Goal: Information Seeking & Learning: Learn about a topic

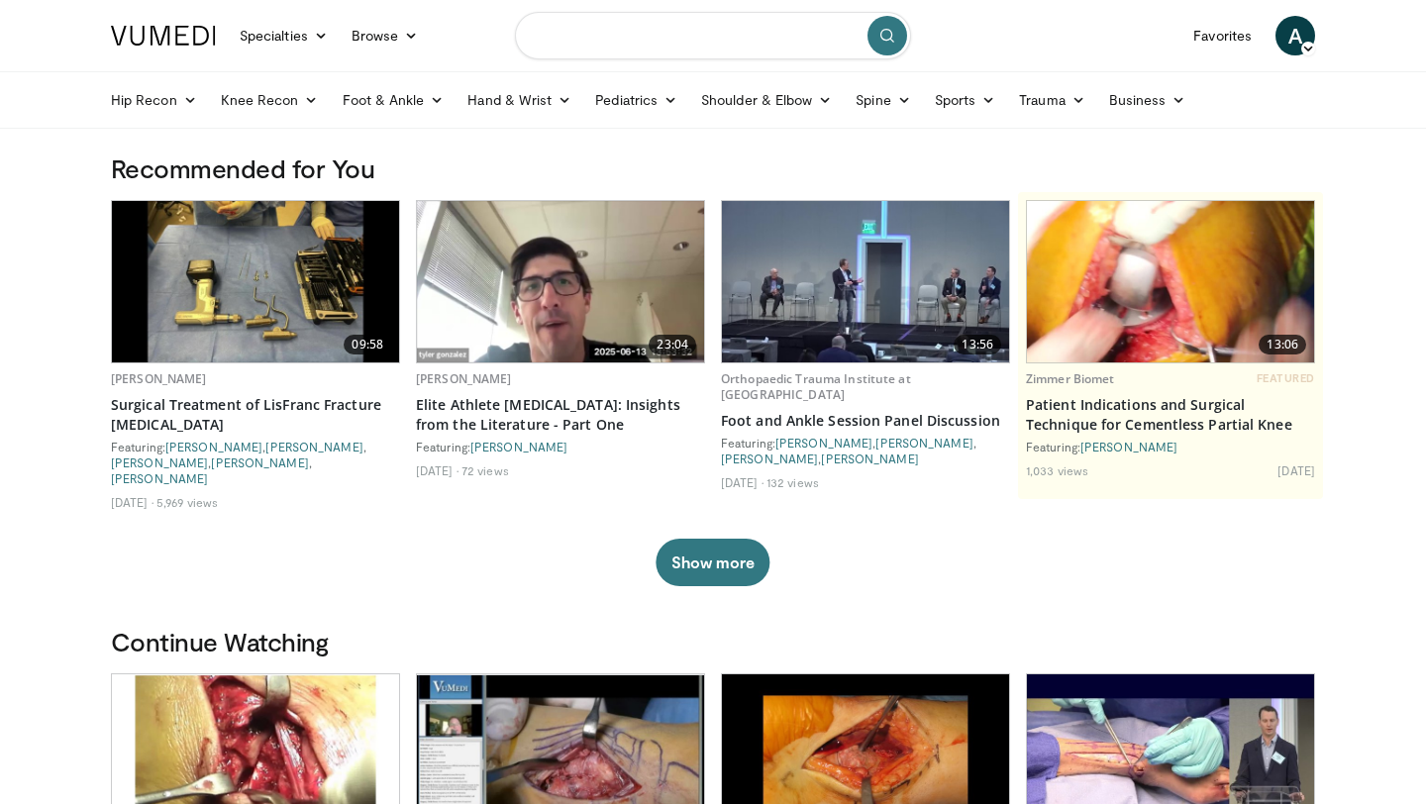
click at [743, 49] on input "Search topics, interventions" at bounding box center [713, 36] width 396 height 48
type input "**********"
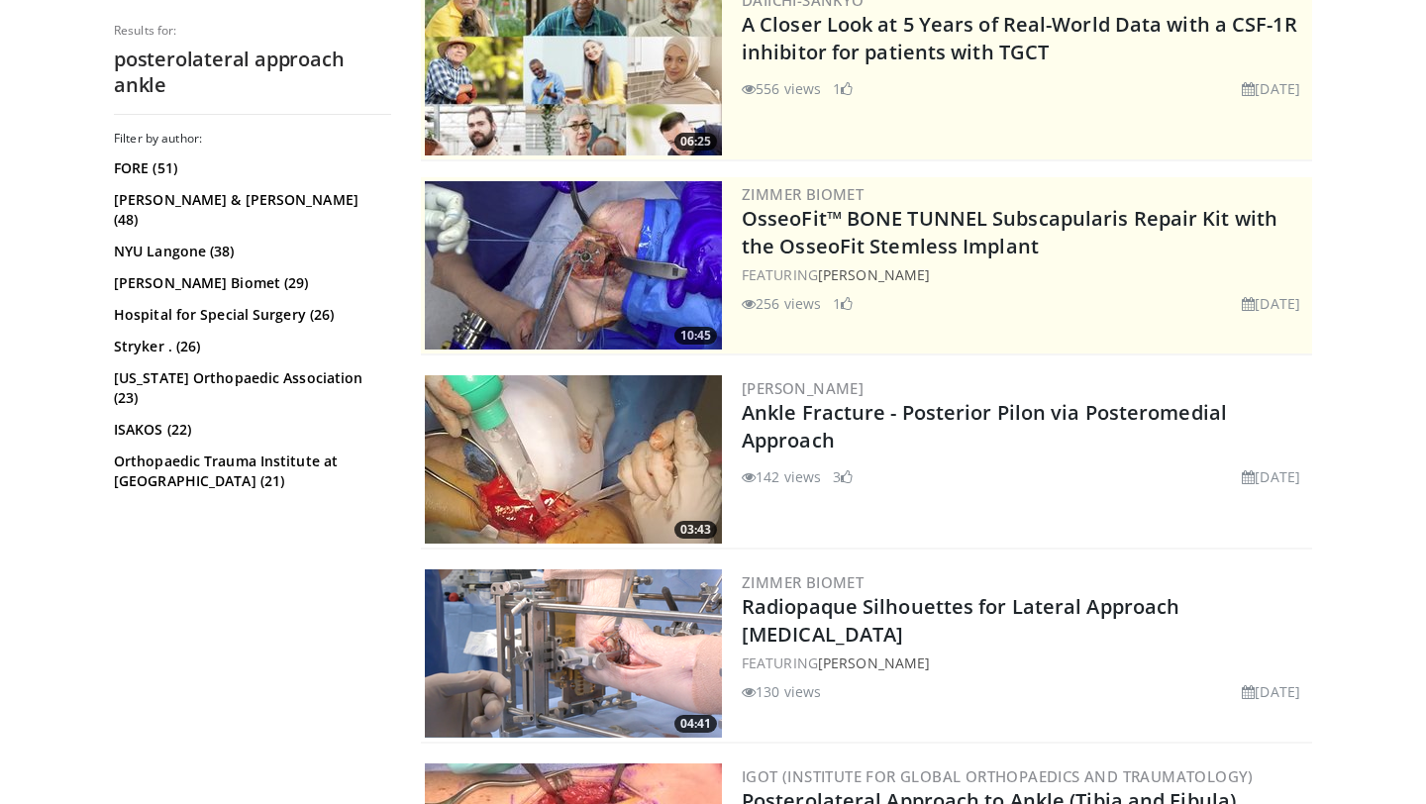
scroll to position [449, 0]
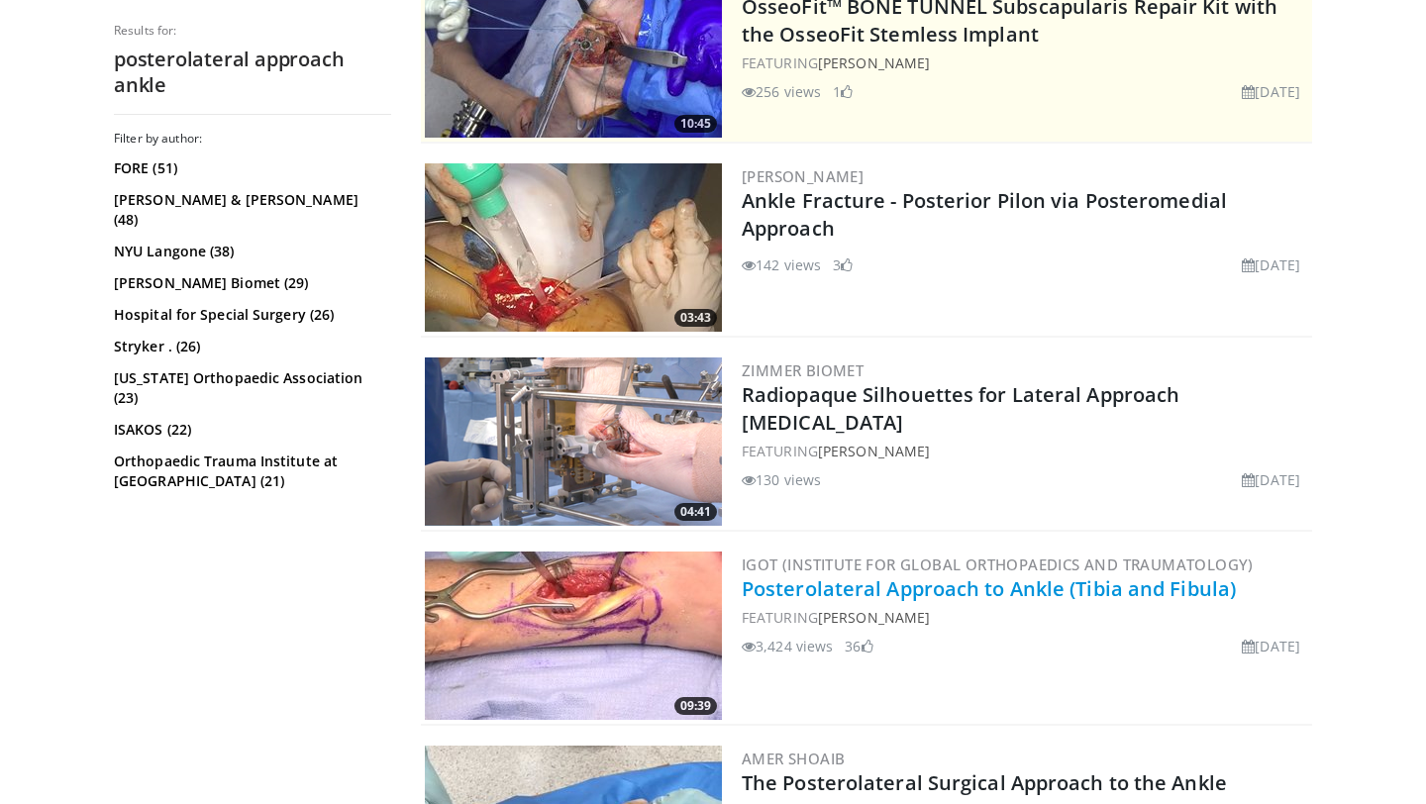
click at [992, 591] on link "Posterolateral Approach to Ankle (Tibia and Fibula)" at bounding box center [989, 588] width 494 height 27
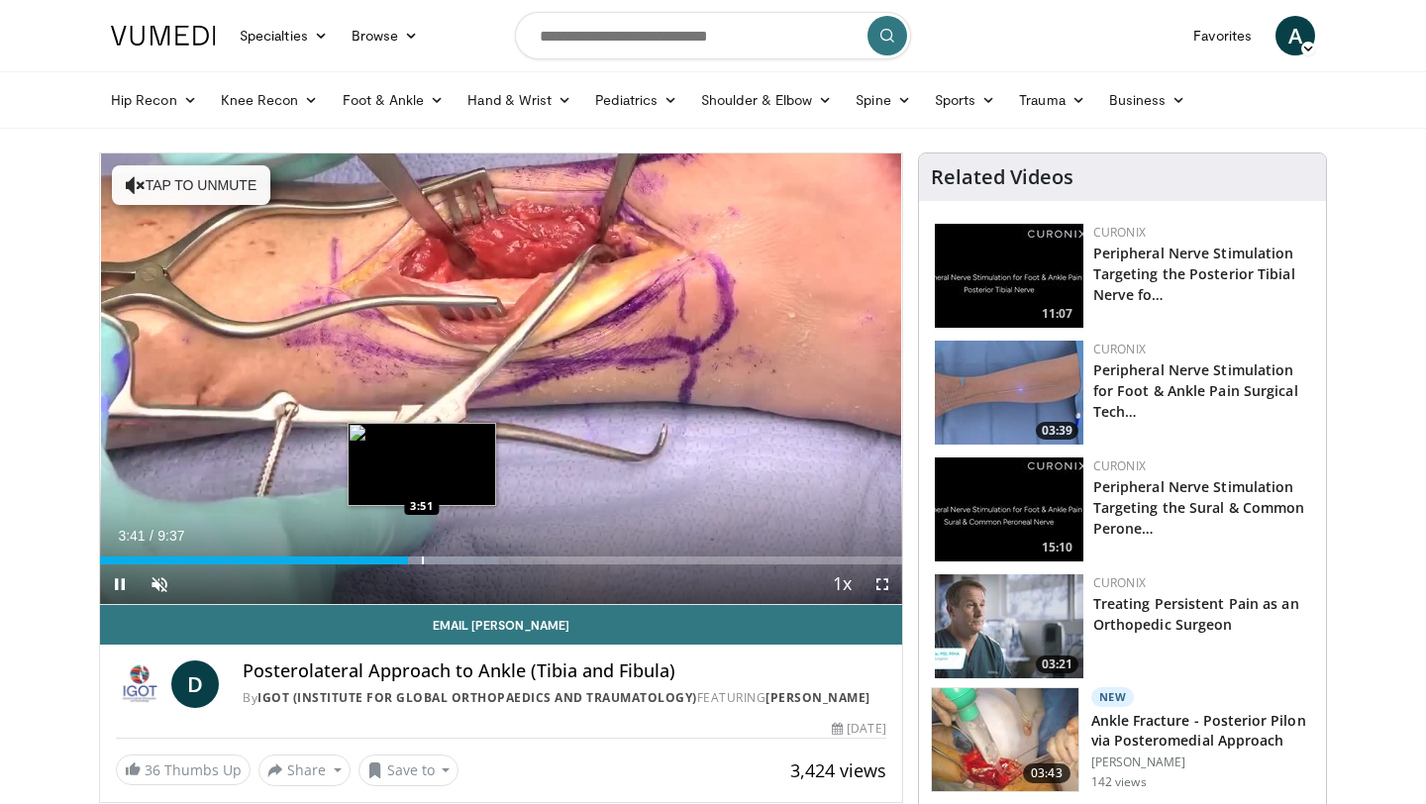
click at [422, 559] on div "Progress Bar" at bounding box center [423, 561] width 2 height 8
click at [441, 557] on div "Progress Bar" at bounding box center [442, 561] width 2 height 8
click at [459, 559] on div "Progress Bar" at bounding box center [460, 561] width 2 height 8
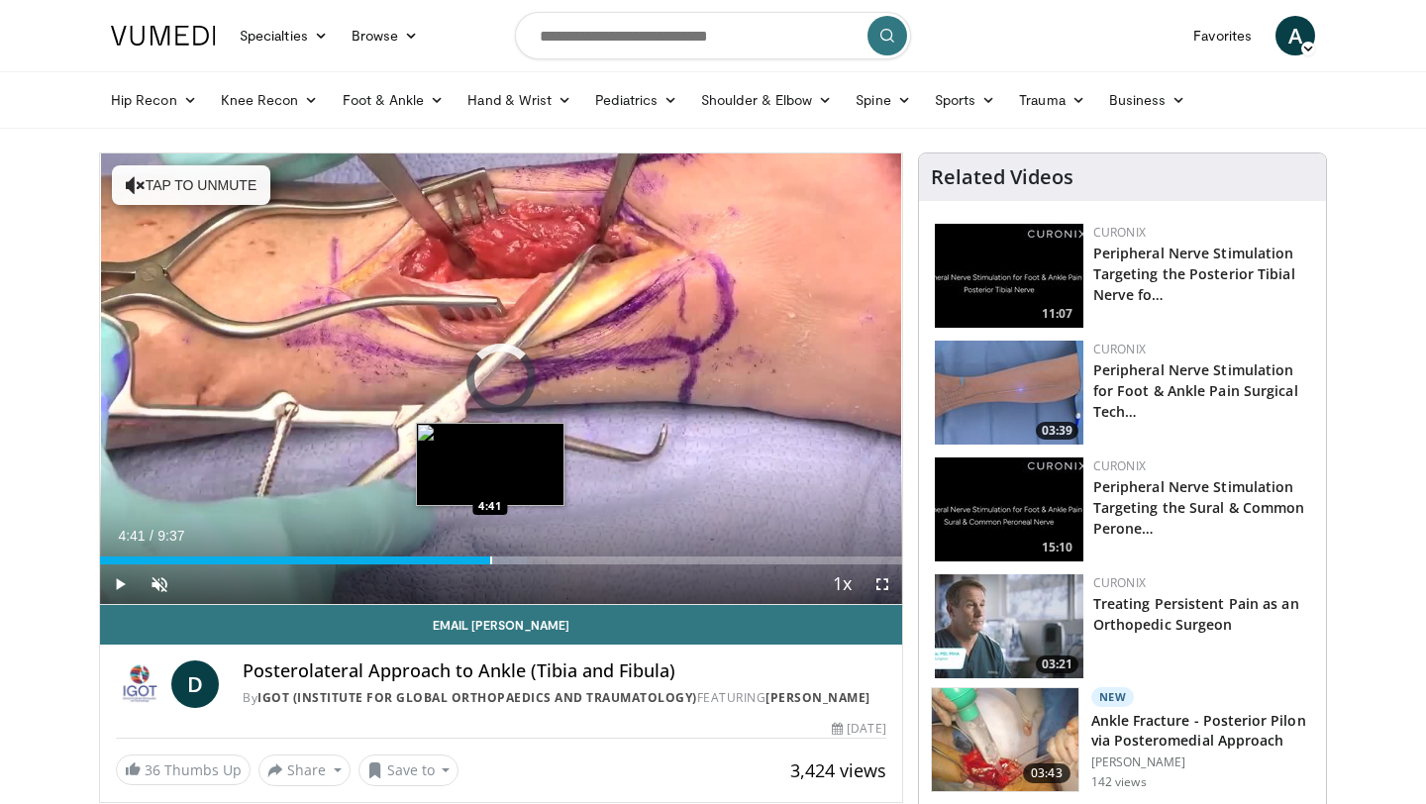
click at [490, 559] on div "Progress Bar" at bounding box center [491, 561] width 2 height 8
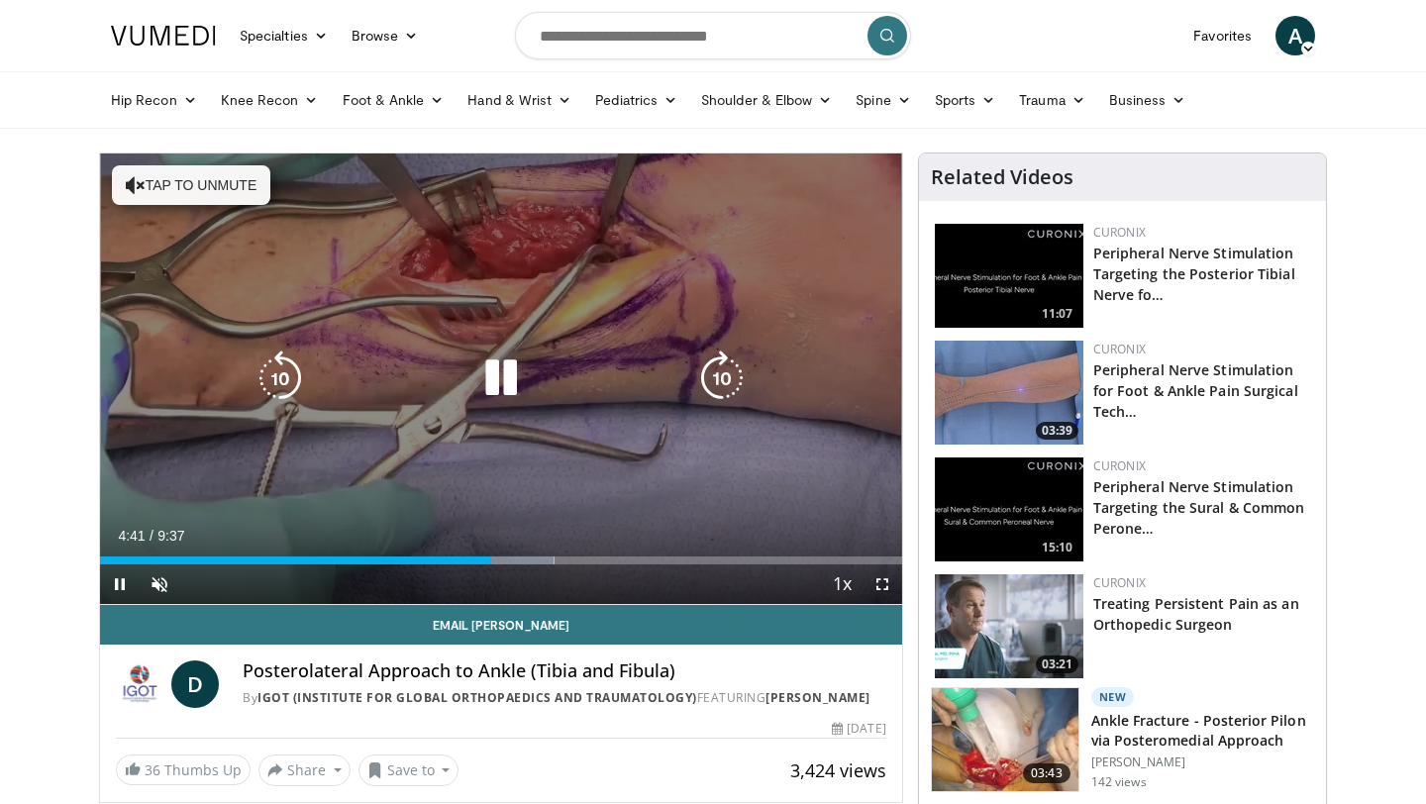
click at [518, 558] on video-js "**********" at bounding box center [501, 379] width 802 height 452
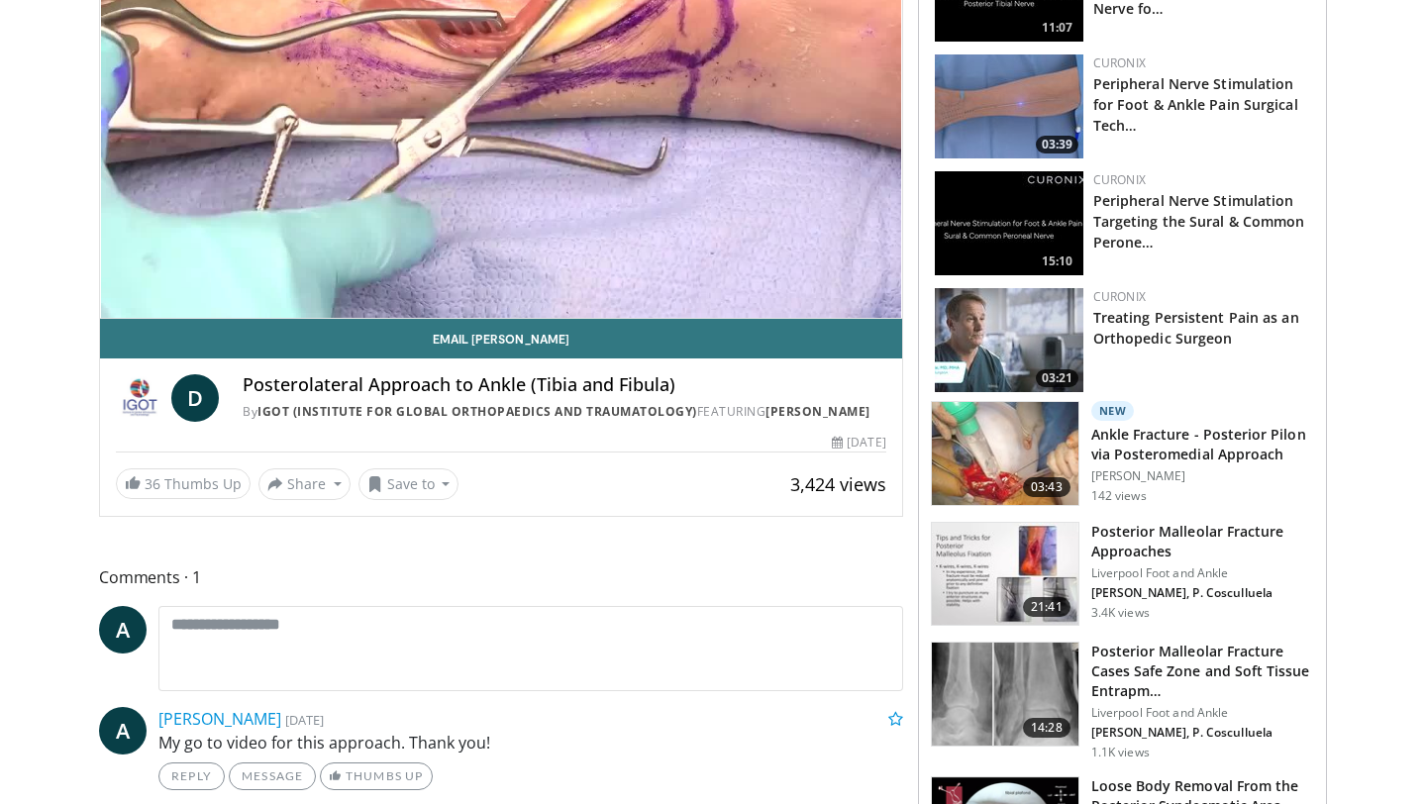
scroll to position [374, 0]
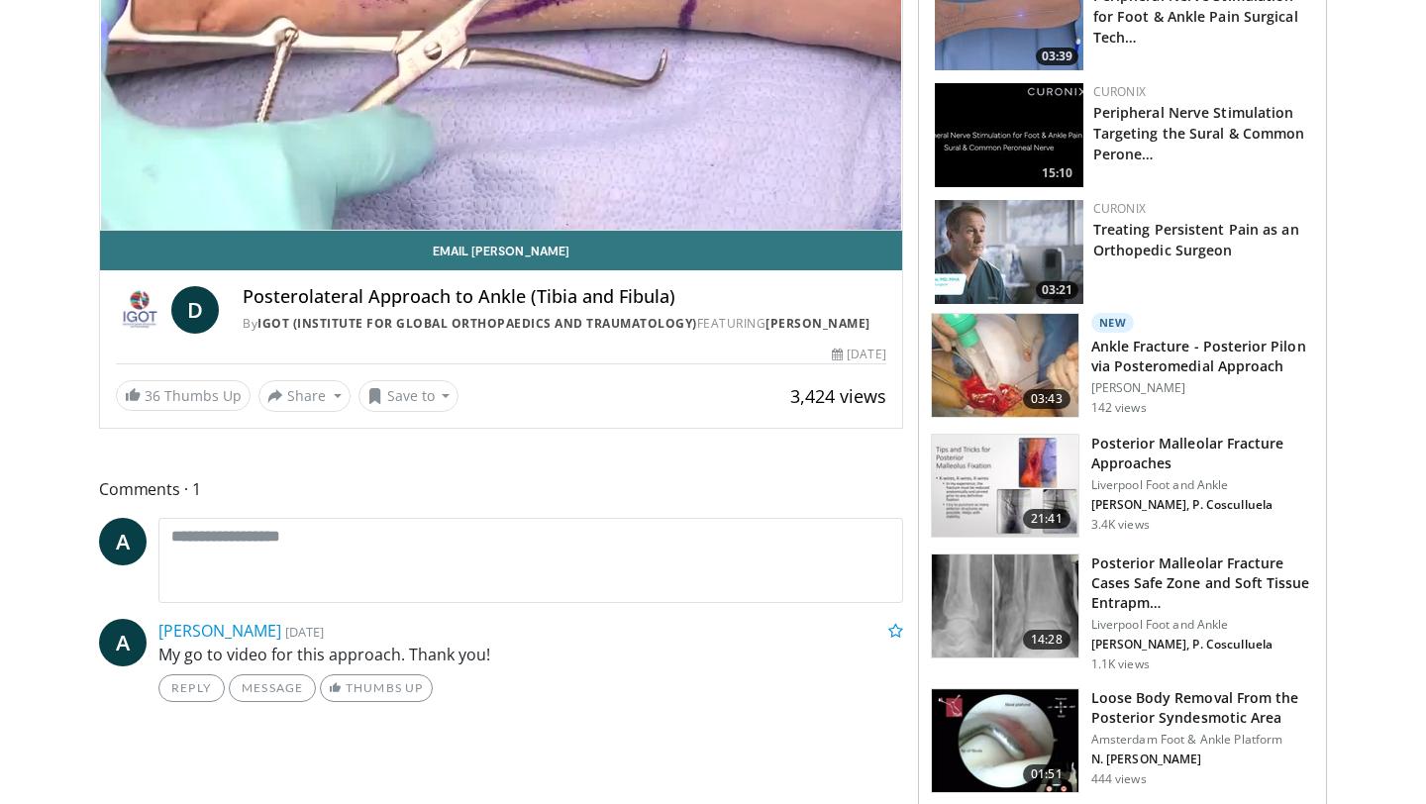
click at [980, 454] on img at bounding box center [1005, 486] width 147 height 103
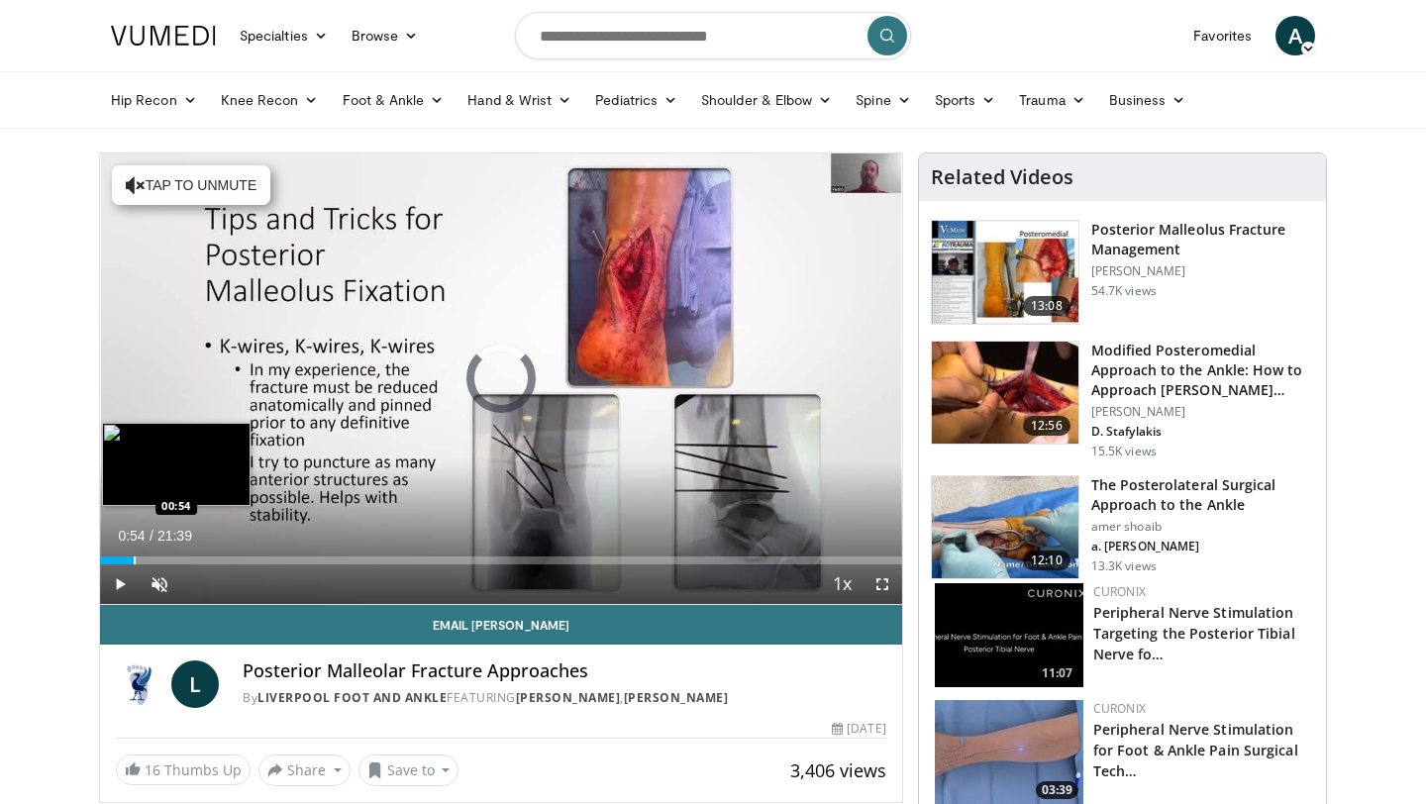
click at [134, 560] on div "Progress Bar" at bounding box center [135, 561] width 2 height 8
click at [151, 563] on div "Progress Bar" at bounding box center [152, 561] width 2 height 8
click at [160, 563] on div "Progress Bar" at bounding box center [161, 561] width 2 height 8
click at [177, 557] on div "Progress Bar" at bounding box center [178, 561] width 2 height 8
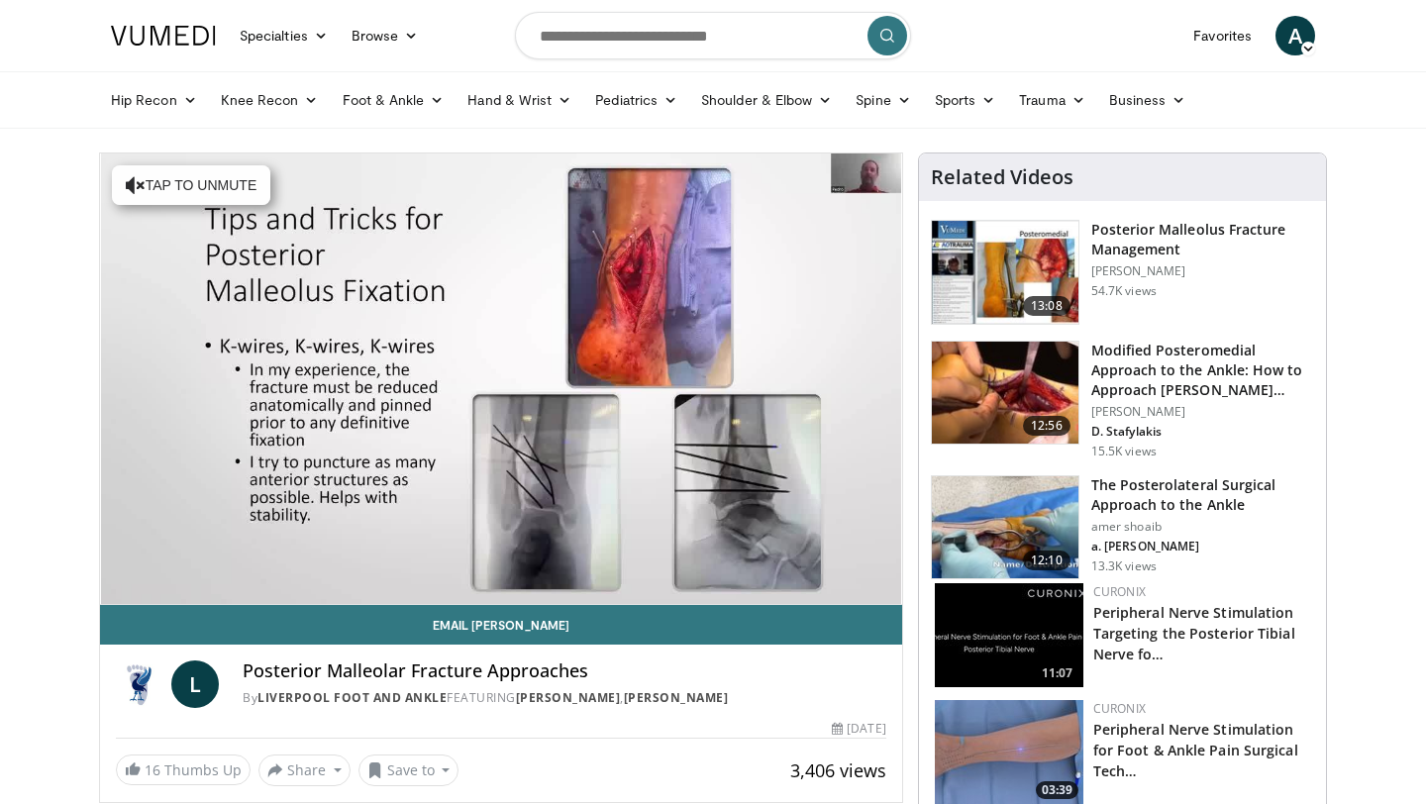
drag, startPoint x: 18, startPoint y: 352, endPoint x: 29, endPoint y: 396, distance: 45.9
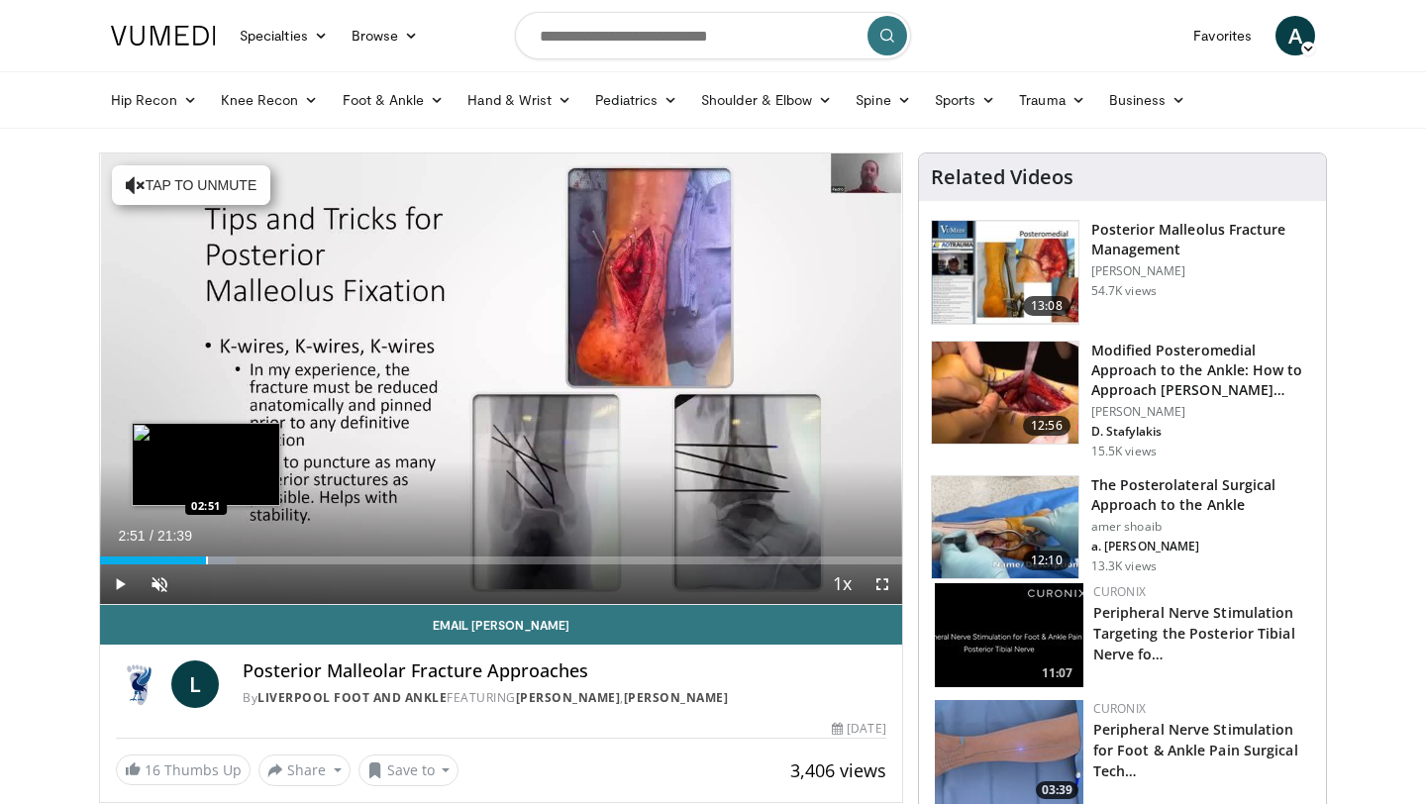
click at [206, 557] on div "Progress Bar" at bounding box center [207, 561] width 2 height 8
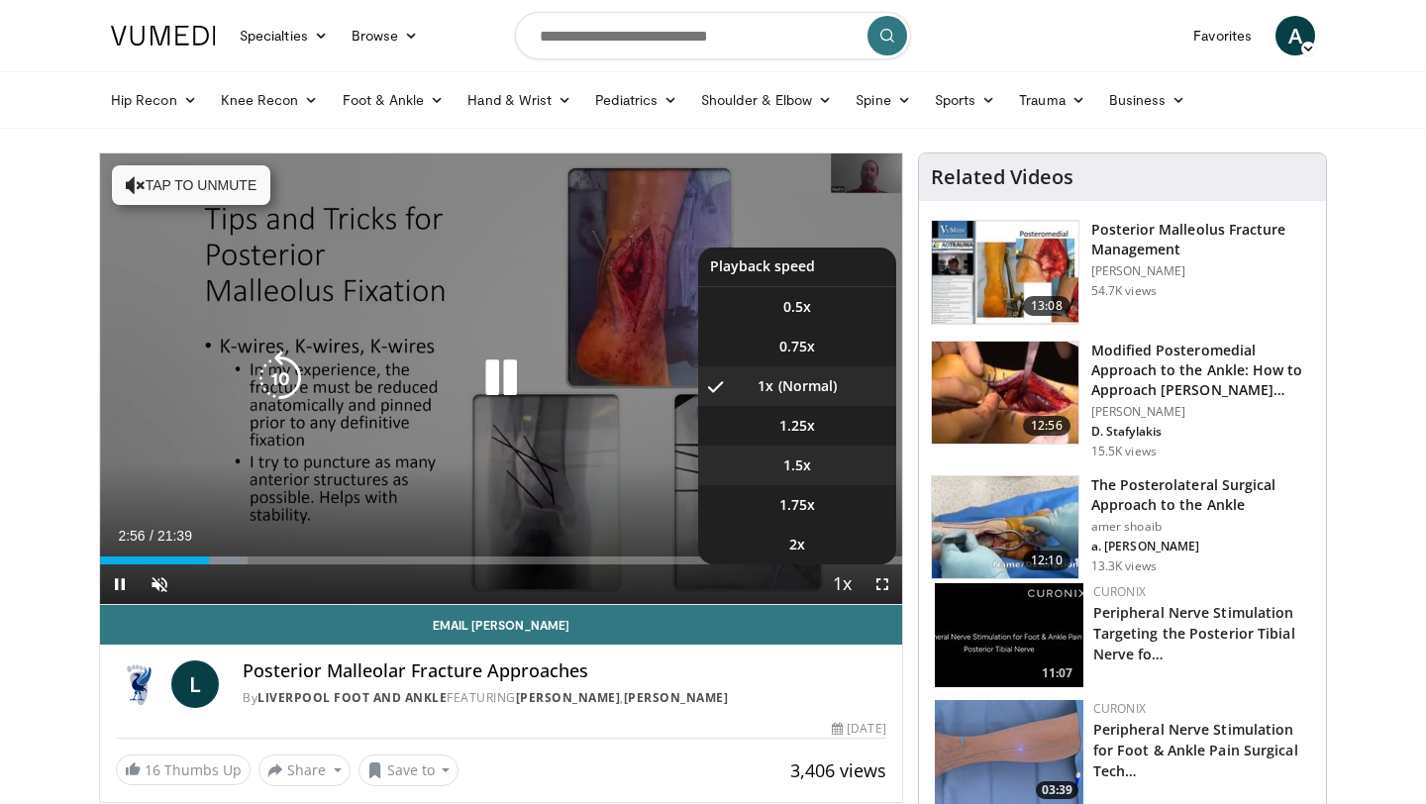
click at [804, 472] on video-js "**********" at bounding box center [501, 379] width 802 height 452
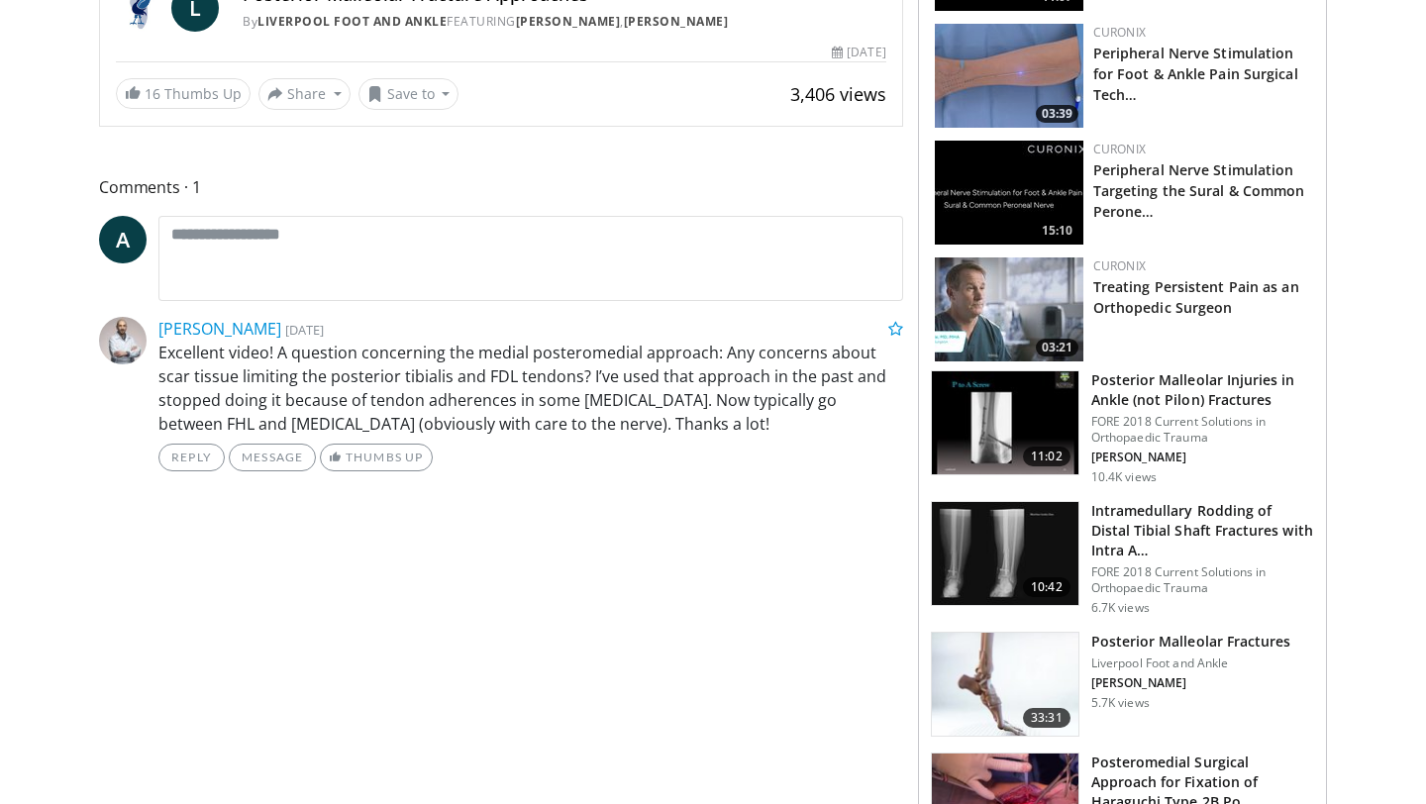
scroll to position [324, 0]
